Goal: Task Accomplishment & Management: Manage account settings

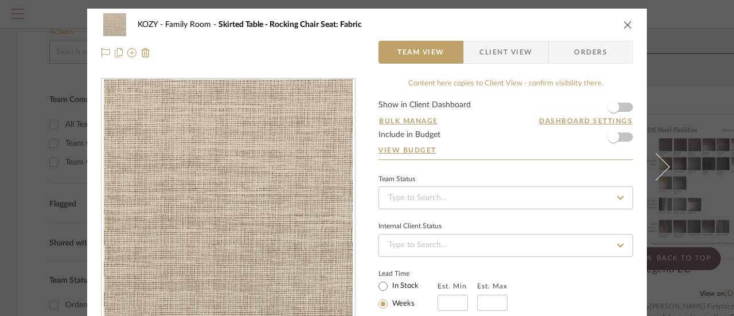
type input "2%"
drag, startPoint x: 134, startPoint y: 22, endPoint x: 360, endPoint y: 38, distance: 227.1
click at [360, 38] on div "KOZY Family Room Skirted Table - Rocking Chair Seat: Fabric Team View Client Vi…" at bounding box center [367, 39] width 560 height 60
click at [340, 53] on div at bounding box center [228, 52] width 255 height 23
drag, startPoint x: 360, startPoint y: 24, endPoint x: 134, endPoint y: 23, distance: 226.0
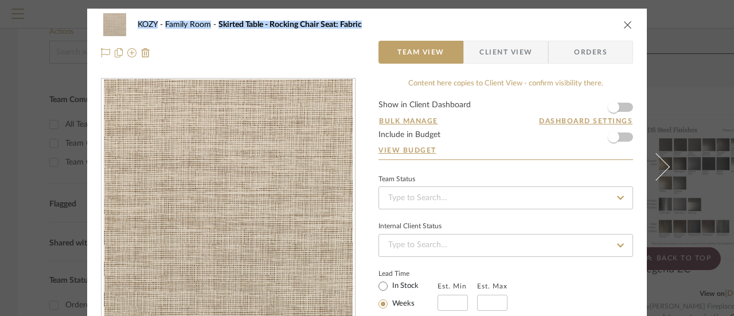
click at [138, 23] on div "KOZY Family Room Skirted Table - Rocking Chair Seat: Fabric" at bounding box center [376, 25] width 476 height 8
click at [241, 58] on div at bounding box center [228, 52] width 255 height 23
drag, startPoint x: 360, startPoint y: 24, endPoint x: 135, endPoint y: 22, distance: 225.4
click at [138, 22] on div "KOZY Family Room Skirted Table - Rocking Chair Seat: Fabric" at bounding box center [376, 25] width 476 height 8
click at [301, 54] on div at bounding box center [228, 52] width 255 height 23
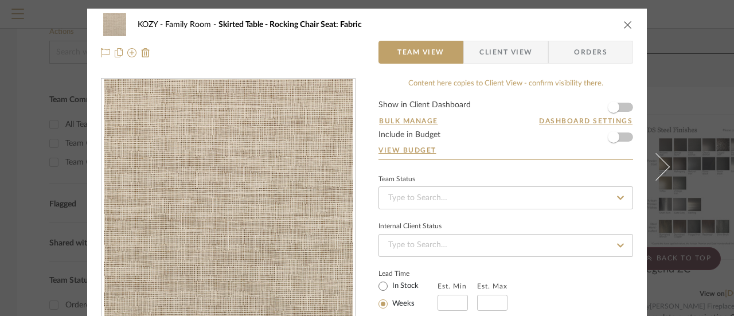
click at [281, 25] on span "Skirted Table - Rocking Chair Seat: Fabric" at bounding box center [290, 25] width 143 height 8
click at [305, 24] on span "Skirted Table - Rocking Chair Seat: Fabric" at bounding box center [290, 25] width 143 height 8
click at [327, 25] on span "Skirted Table - Rocking Chair Seat: Fabric" at bounding box center [290, 25] width 143 height 8
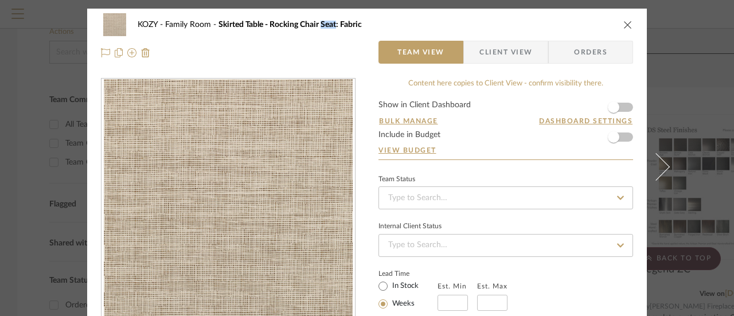
click at [327, 25] on span "Skirted Table - Rocking Chair Seat: Fabric" at bounding box center [290, 25] width 143 height 8
click at [347, 25] on span "Skirted Table - Rocking Chair Seat: Fabric" at bounding box center [290, 25] width 143 height 8
click at [341, 35] on div "KOZY Family Room Skirted Table - Rocking Chair Seat: Fabric" at bounding box center [367, 24] width 532 height 23
click at [304, 42] on div at bounding box center [228, 52] width 255 height 23
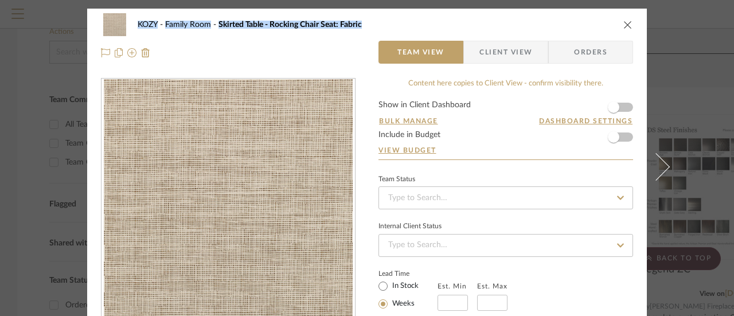
drag, startPoint x: 360, startPoint y: 26, endPoint x: 134, endPoint y: 18, distance: 226.1
click at [134, 18] on div "KOZY Family Room Skirted Table - Rocking Chair Seat: Fabric" at bounding box center [367, 24] width 532 height 23
click at [352, 55] on div "KOZY Family Room Skirted Table - Rocking Chair Seat: Fabric Team View Client Vi…" at bounding box center [367, 39] width 560 height 60
